Goal: Task Accomplishment & Management: Manage account settings

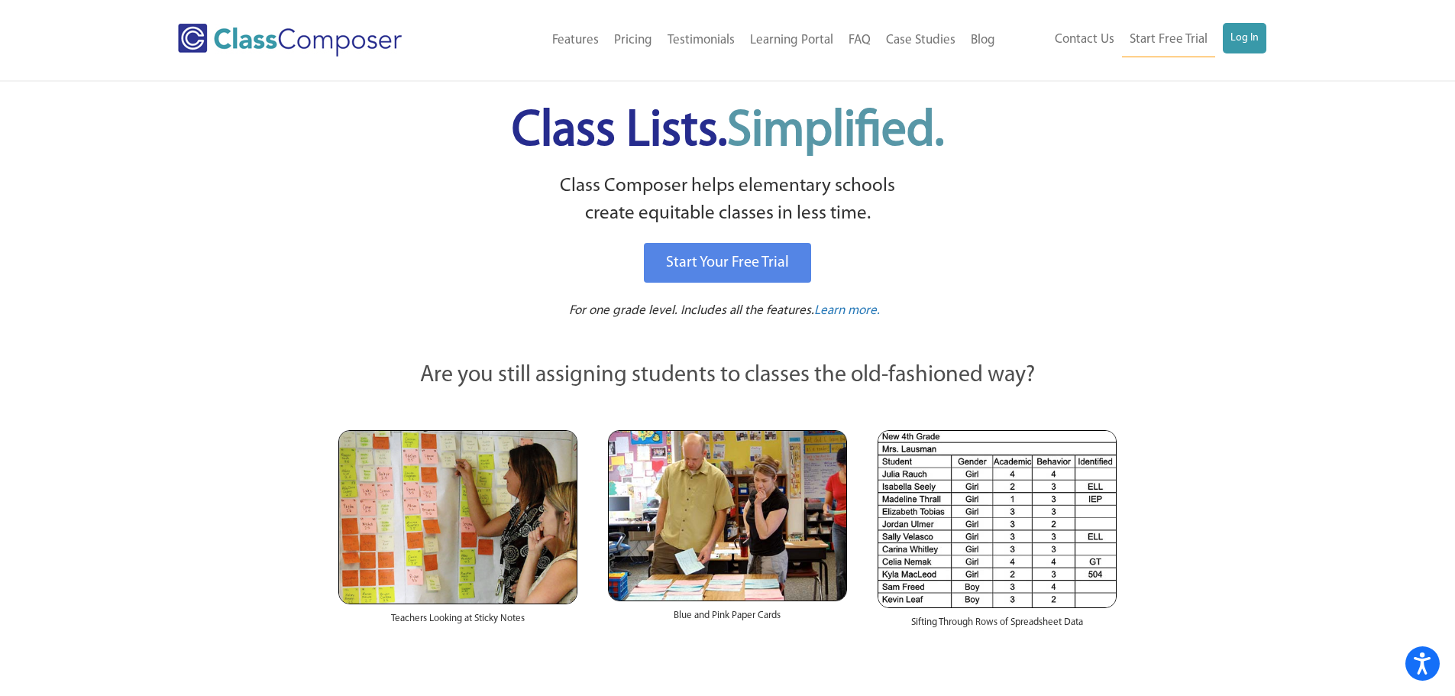
click at [1266, 40] on div "Contact Us Start Free Trial Log In" at bounding box center [1140, 40] width 275 height 34
click at [1264, 41] on link "Log In" at bounding box center [1245, 38] width 44 height 31
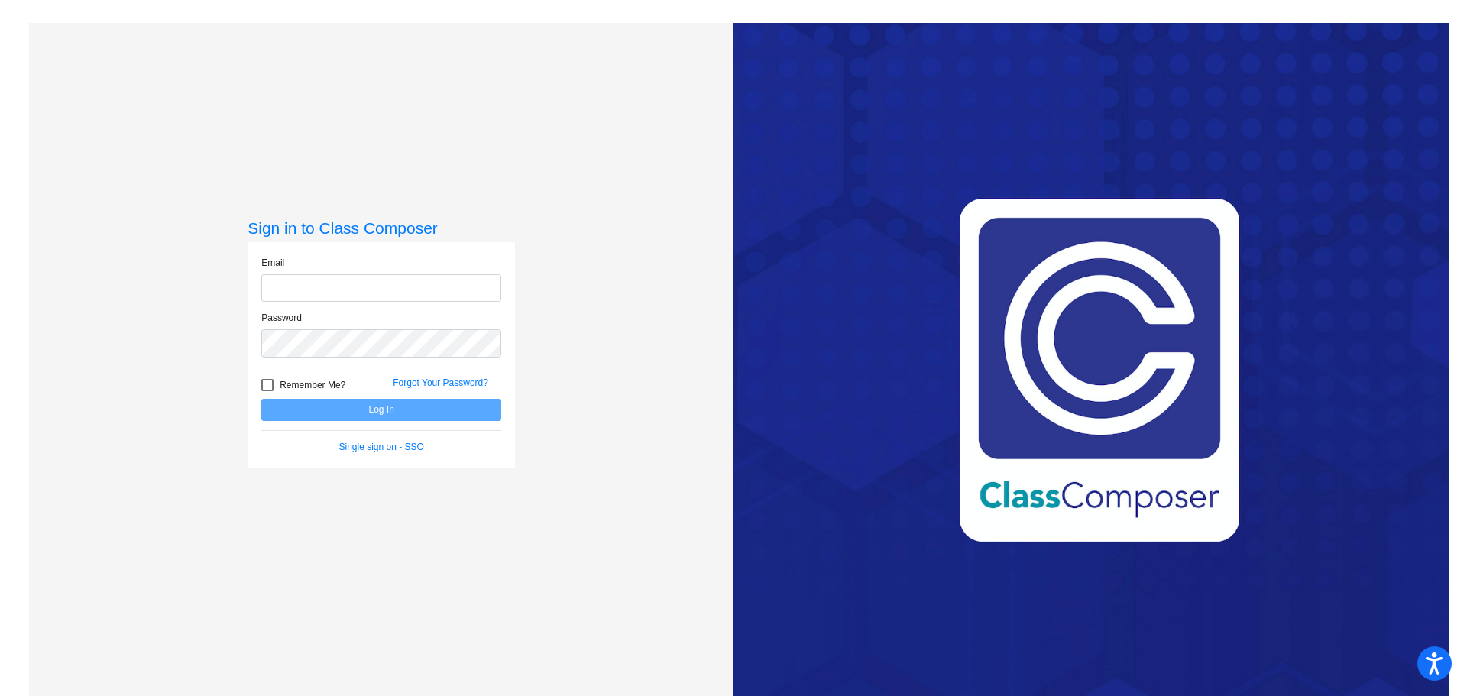
type input "colettal@harrisontwp.k12.nj.us"
click at [396, 405] on button "Log In" at bounding box center [381, 410] width 240 height 22
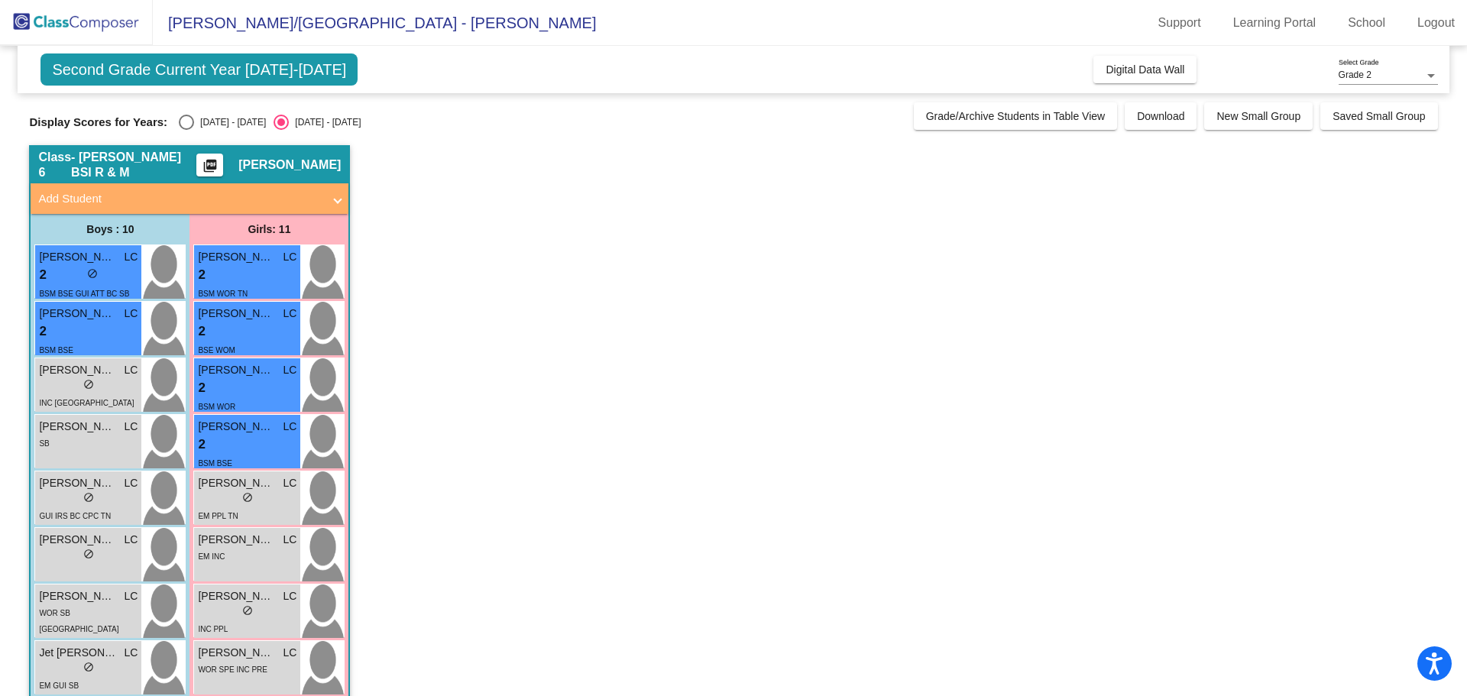
click at [191, 116] on div "Select an option" at bounding box center [186, 122] width 15 height 15
click at [186, 130] on input "2024 - 2025" at bounding box center [186, 130] width 1 height 1
radio input "true"
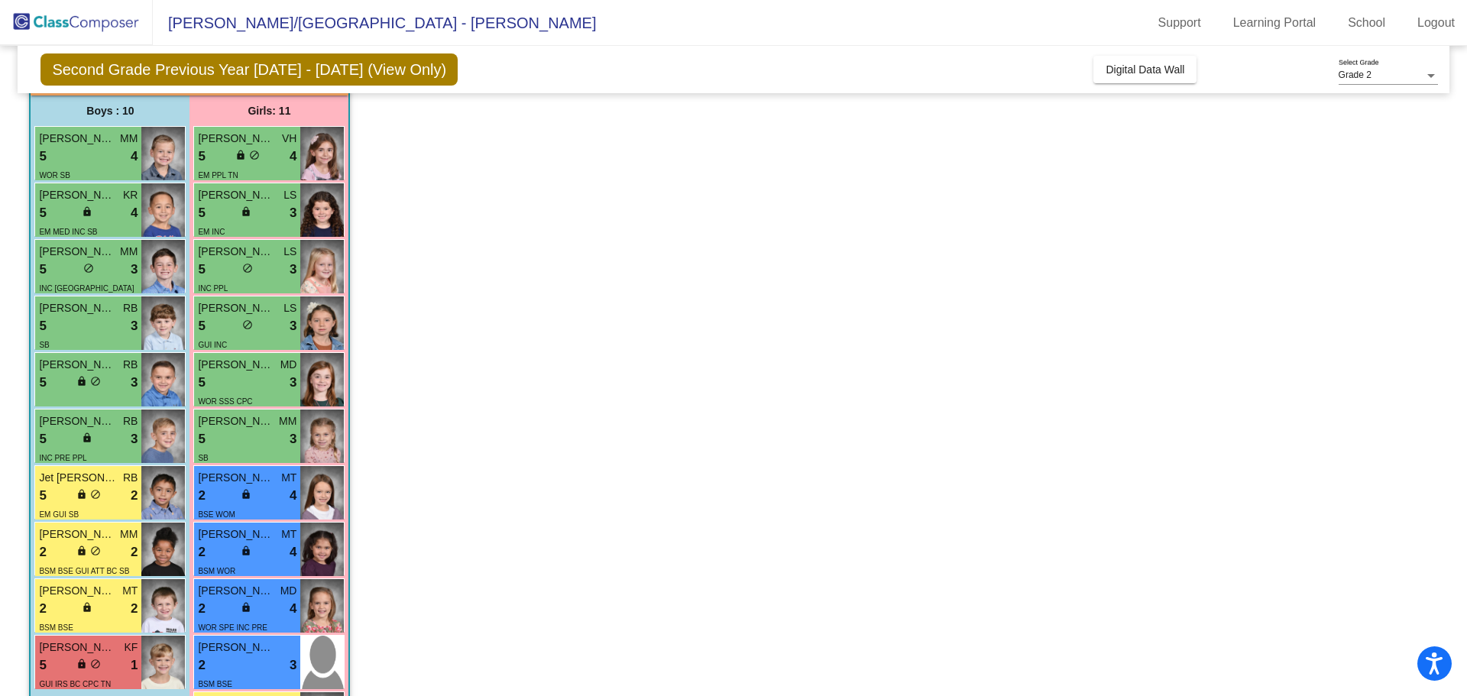
scroll to position [195, 0]
